Goal: Task Accomplishment & Management: Use online tool/utility

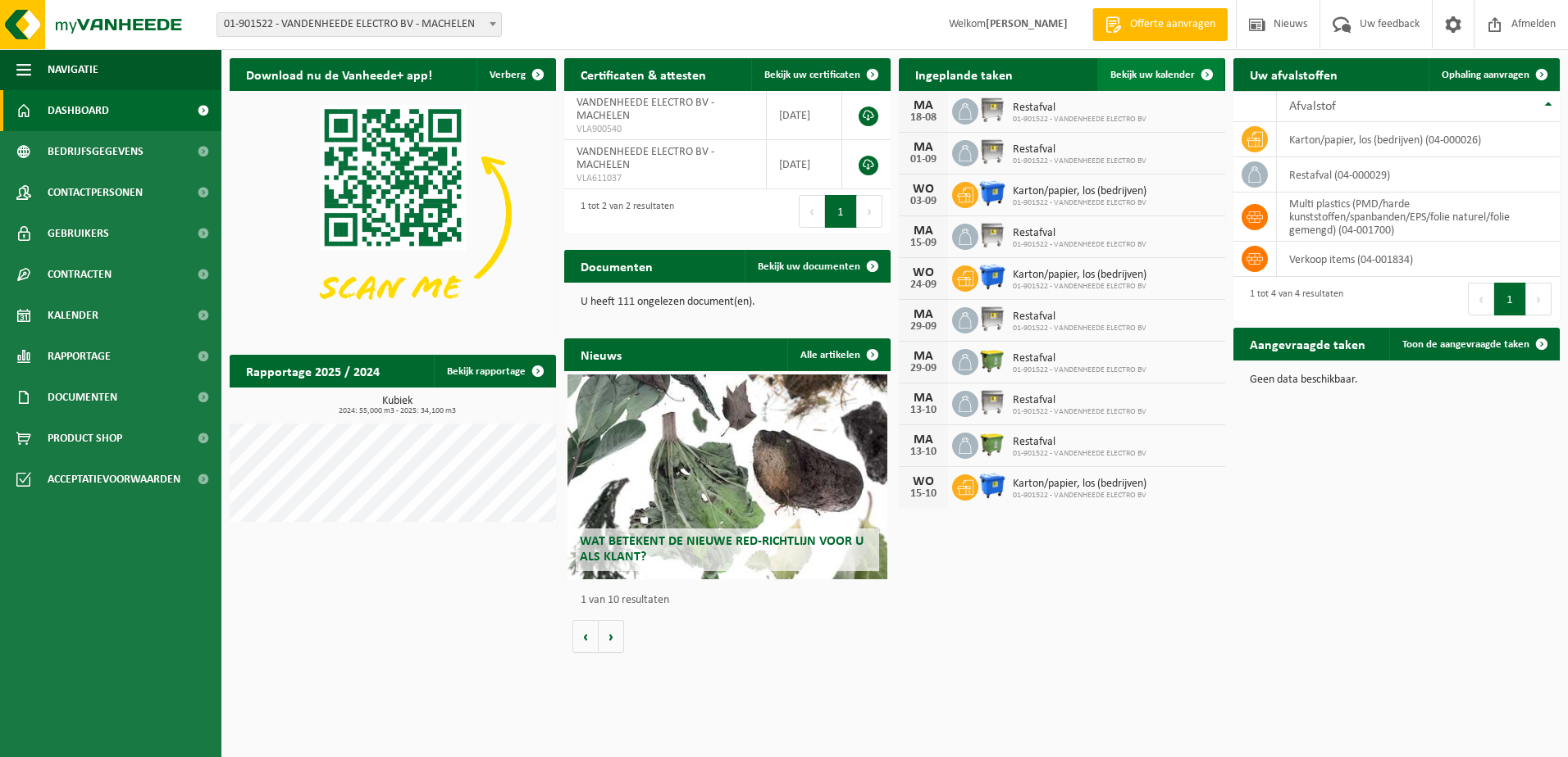
click at [1119, 76] on span "Bekijk uw kalender" at bounding box center [1152, 75] width 84 height 11
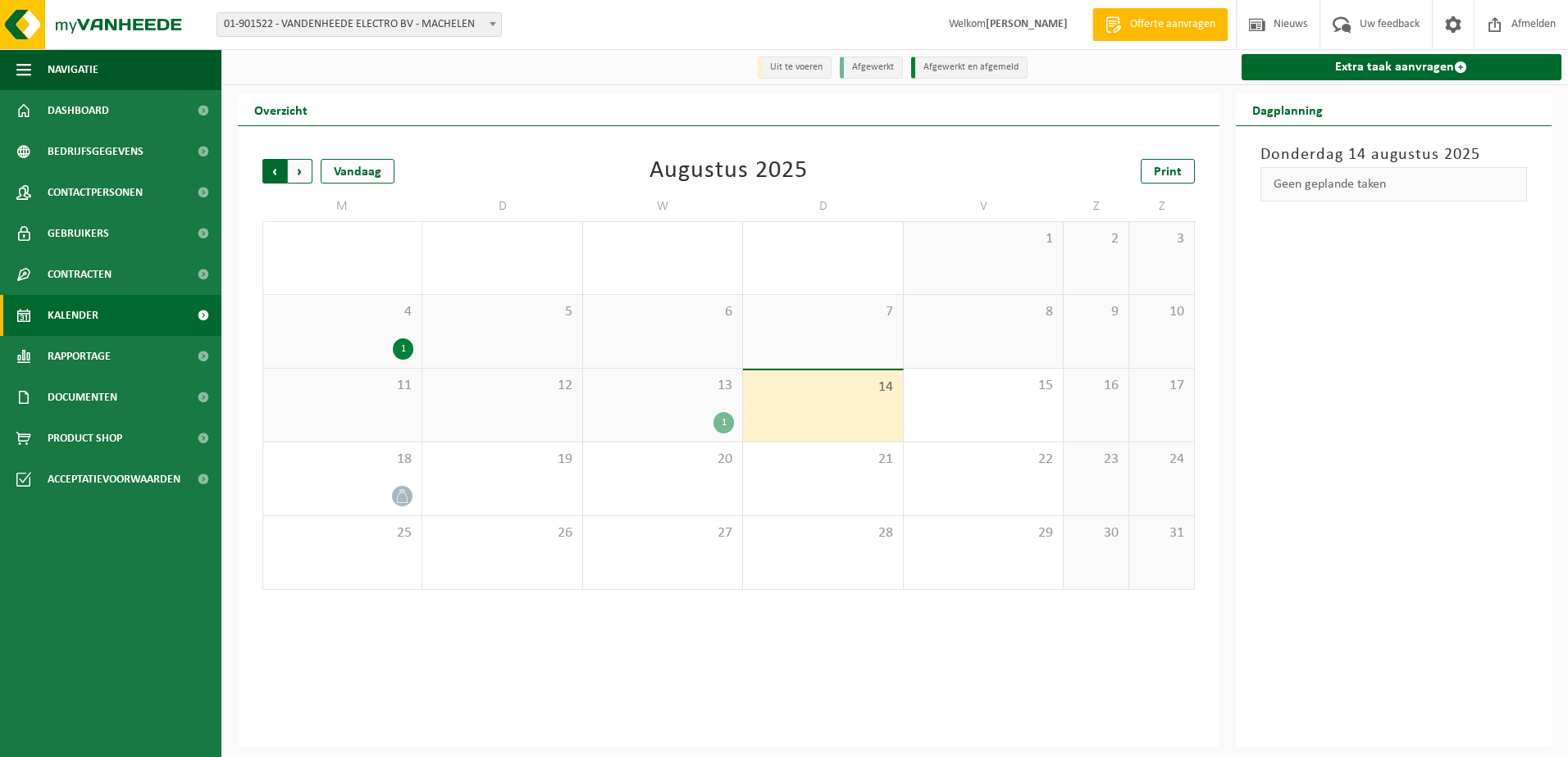
click at [308, 172] on span "Volgende" at bounding box center [300, 171] width 24 height 24
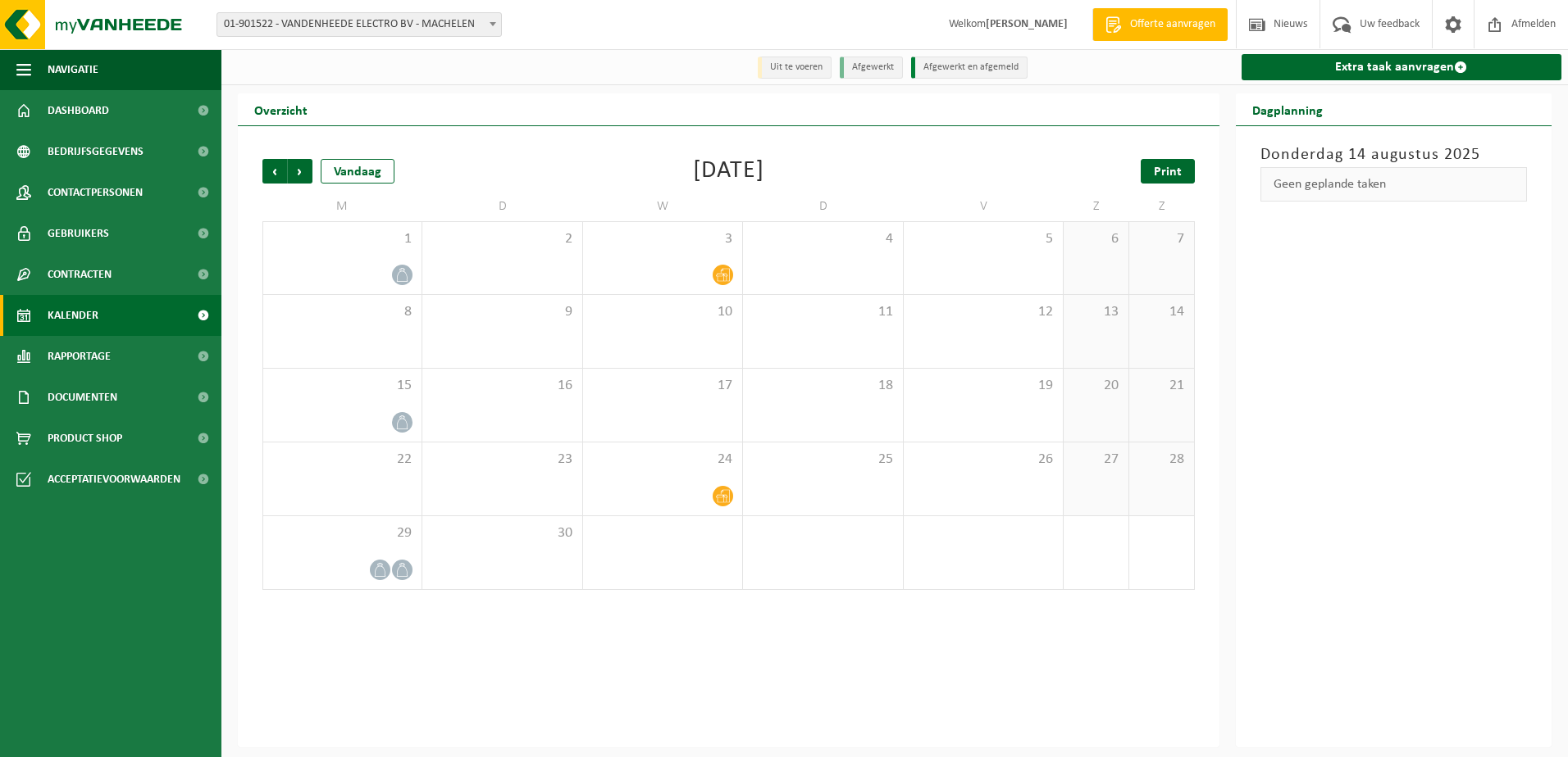
click at [1164, 182] on link "Print" at bounding box center [1168, 171] width 54 height 24
click at [276, 174] on span "Vorige" at bounding box center [274, 171] width 24 height 24
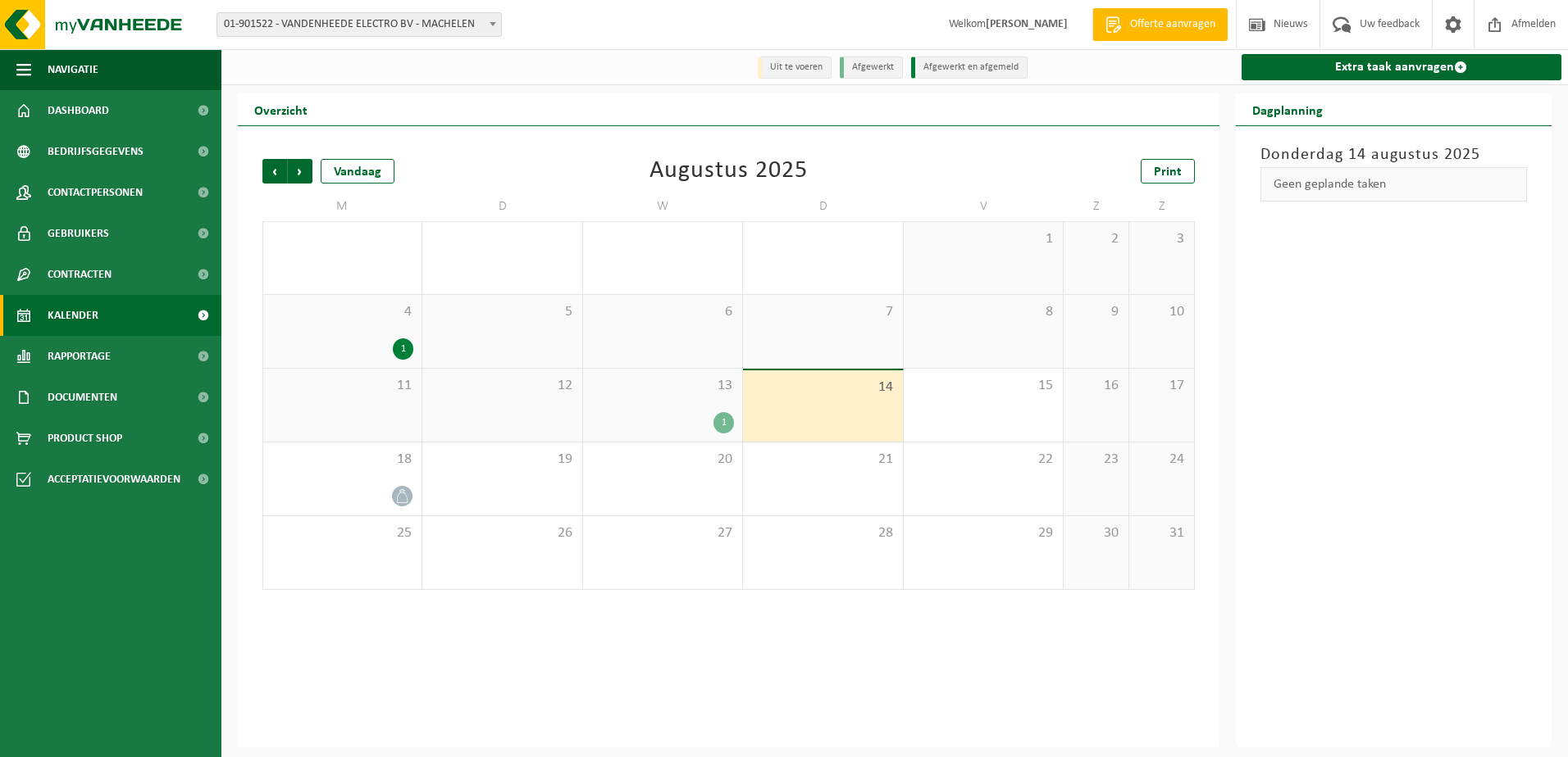
click at [1158, 188] on div "Vorige Volgende Vandaag [DATE] Print M D W D V Z Z 28 29 30 31 1 2 3 4 1 5 6 7 …" at bounding box center [728, 375] width 949 height 464
click at [1160, 177] on span "Print" at bounding box center [1167, 172] width 28 height 13
